Goal: Communication & Community: Answer question/provide support

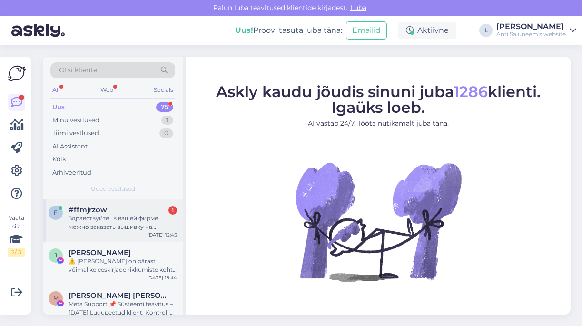
click at [98, 228] on div "Здравствуйте , в вашей фирме можно заказать вышивку на футболке в единичном экз…" at bounding box center [123, 222] width 108 height 17
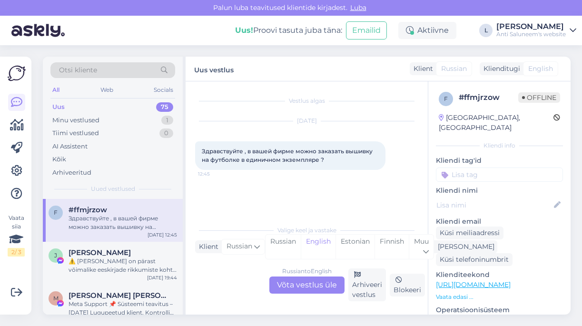
click at [300, 285] on div "Russian to English Võta vestlus üle" at bounding box center [306, 284] width 75 height 17
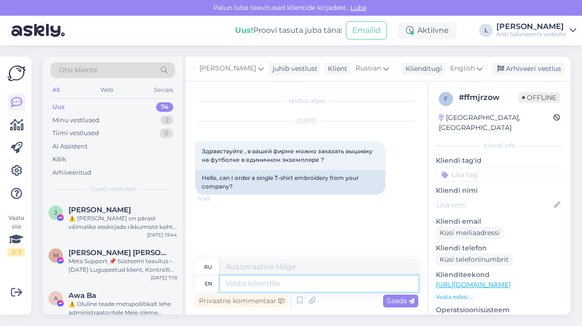
click at [300, 285] on textarea at bounding box center [319, 283] width 198 height 16
click at [265, 266] on textarea at bounding box center [319, 267] width 198 height 16
click at [262, 284] on textarea at bounding box center [319, 283] width 198 height 16
type textarea "Hello, u"
type textarea "Привет,"
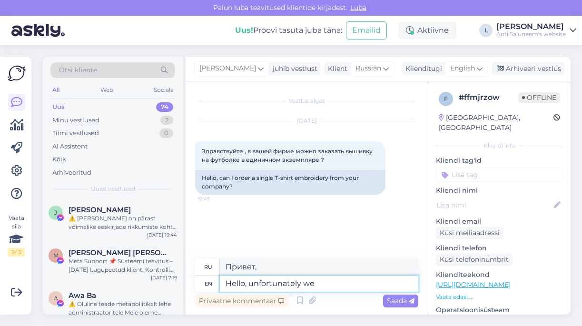
type textarea "Hello, unfortunately we"
type textarea "Здравствуйте, к сожалению."
type textarea "Hello, unfortunately we do"
type textarea "Здравствуйте, к сожалению, мы"
type textarea "Hello, unfortunately we do"
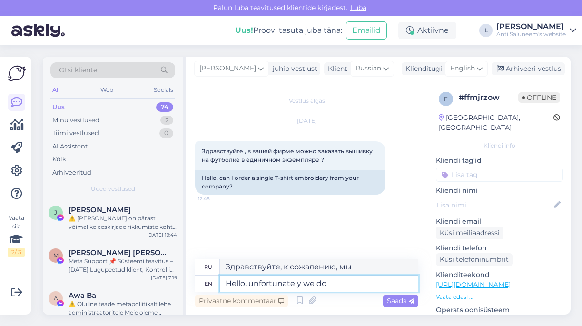
type textarea "Здравствуйте, к сожалению, мы делаем это."
type textarea "Hello, unfortunately we do n ot"
type textarea "Здравствуйте, к сожалению, мы не"
type textarea "Hello, unfortunately we do not"
type textarea "Здравствуйте, к сожалению, у нас нет"
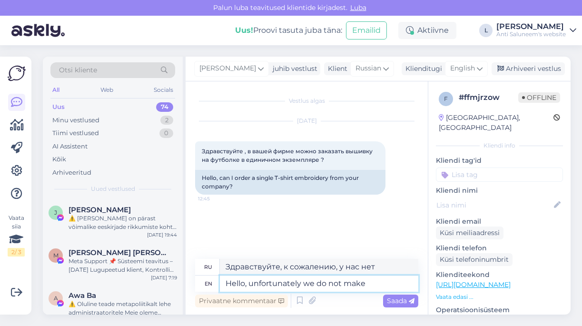
type textarea "Hello, unfortunately we do not make o"
type textarea "Здравствуйте, к сожалению, мы не производим"
type textarea "Hello, unfortunately we do not make one e"
type textarea "Здравствуйте, к сожалению, мы не производим такие."
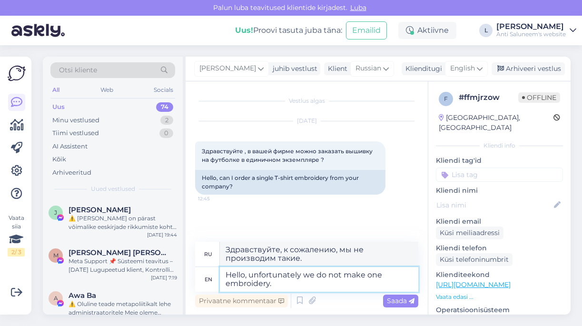
type textarea "Hello, unfortunately we do not make one embroidery."
type textarea "Здравствуйте, к сожалению, мы не делаем одну вышивку."
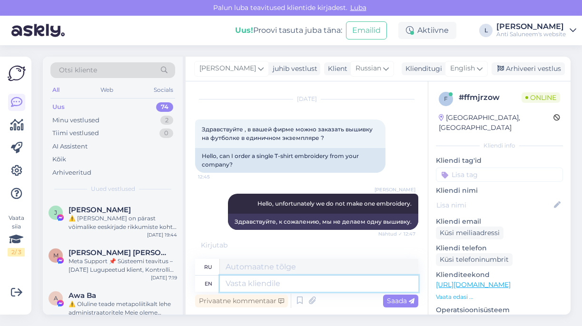
scroll to position [69, 0]
